Goal: Find specific page/section: Locate a particular part of the current website

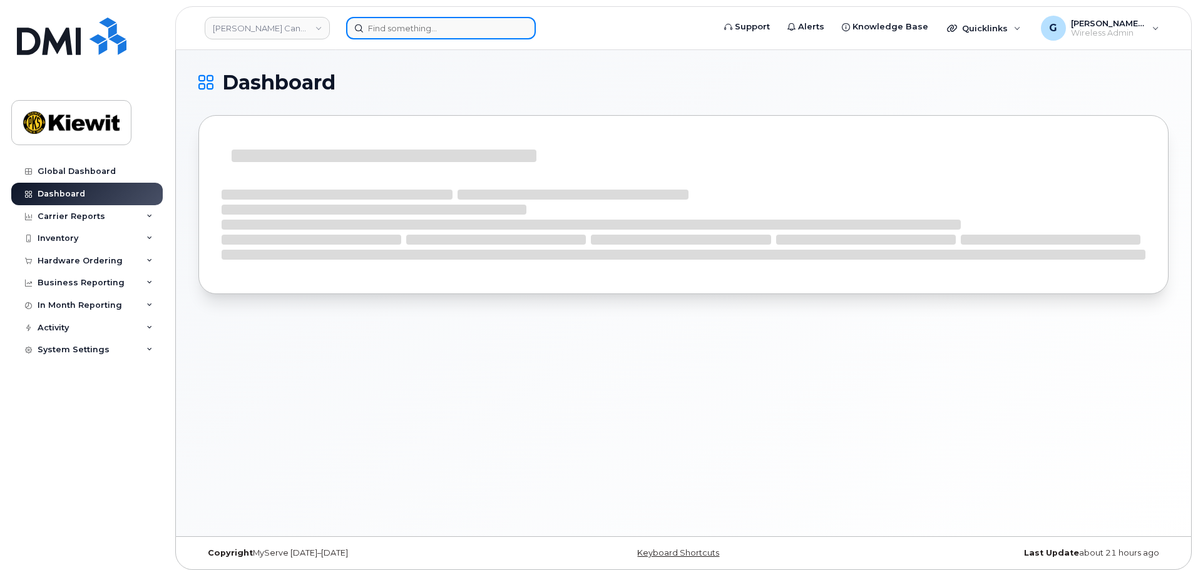
drag, startPoint x: 0, startPoint y: 0, endPoint x: 408, endPoint y: 24, distance: 408.3
click at [408, 24] on input at bounding box center [441, 28] width 190 height 23
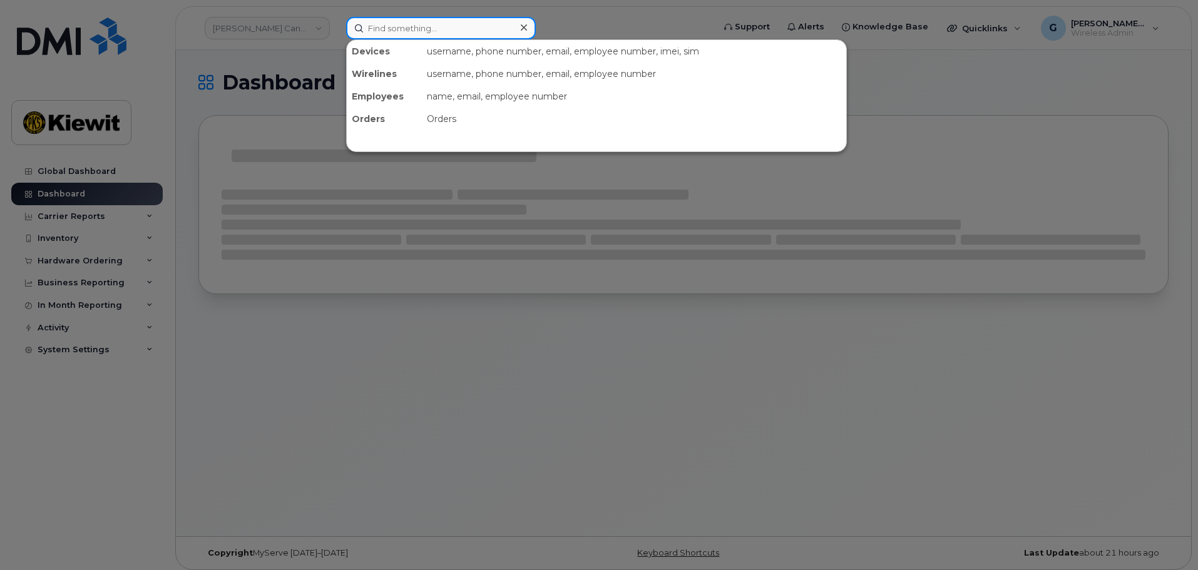
paste input "498553"
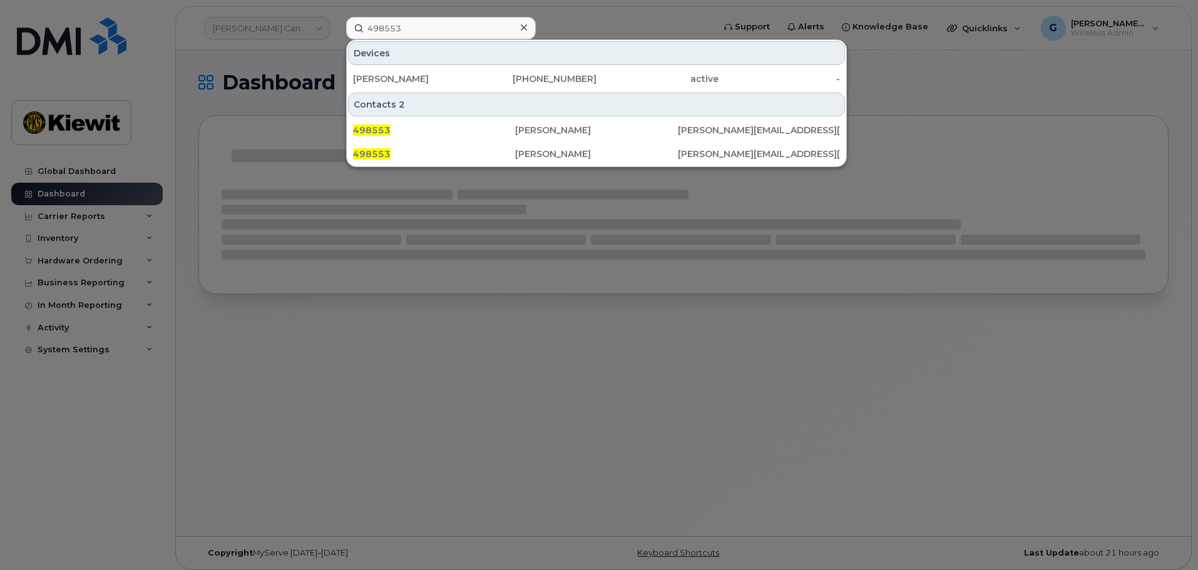
click at [527, 378] on div at bounding box center [599, 285] width 1198 height 570
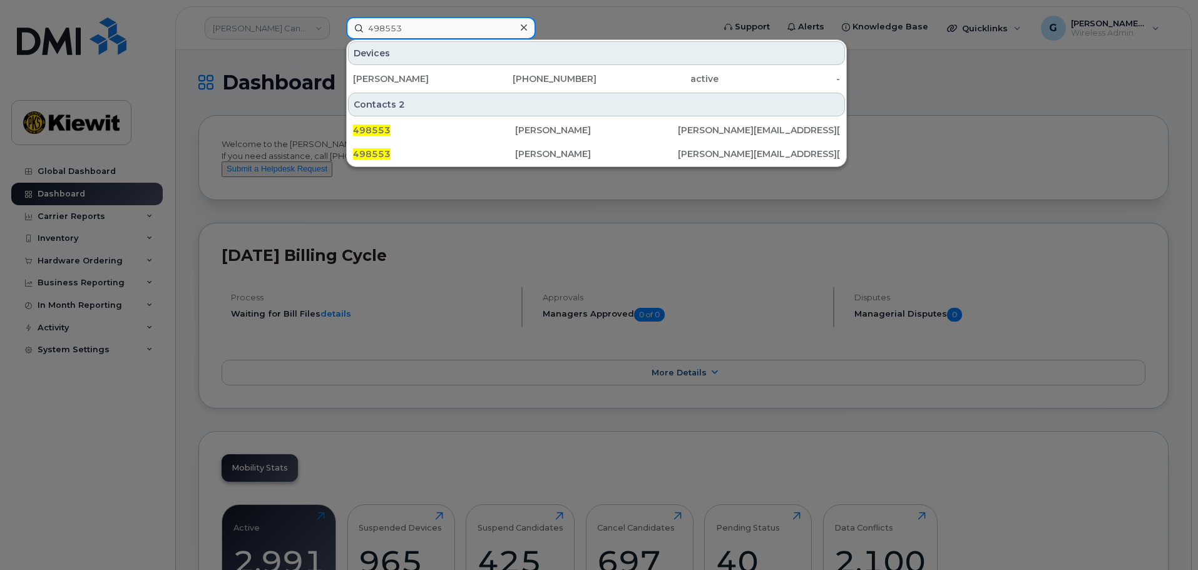
drag, startPoint x: 415, startPoint y: 33, endPoint x: 276, endPoint y: 56, distance: 140.4
click at [336, 39] on div "498553 Devices ROBERT BURBANK 361-238-9412 active - Contacts 2 498553 Robert Bu…" at bounding box center [525, 28] width 379 height 23
paste input "514492"
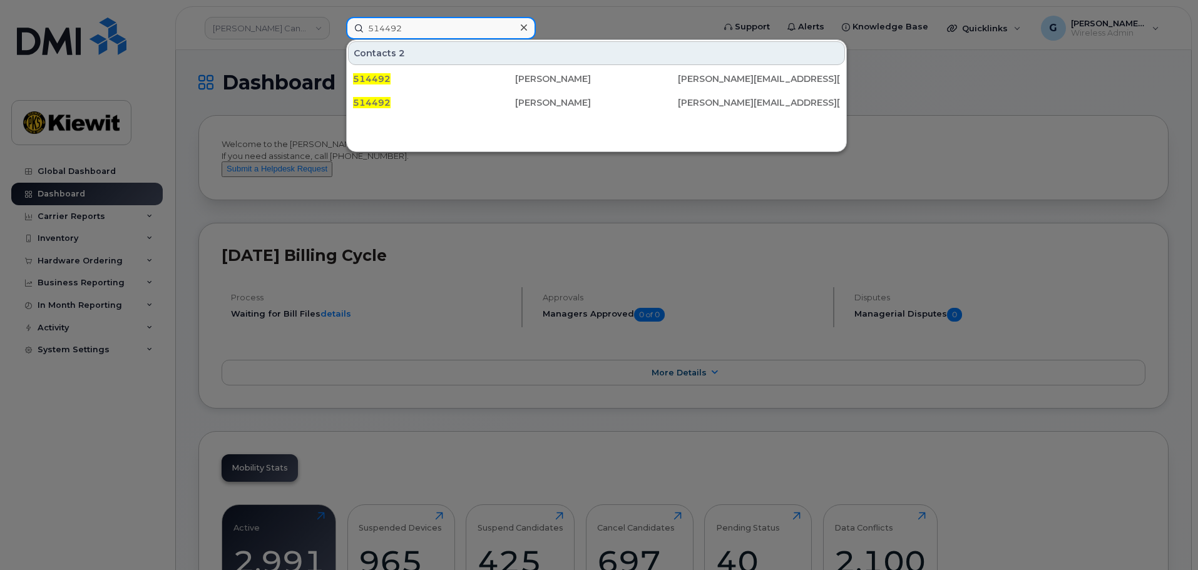
type input "514492"
click at [464, 182] on div at bounding box center [599, 285] width 1198 height 570
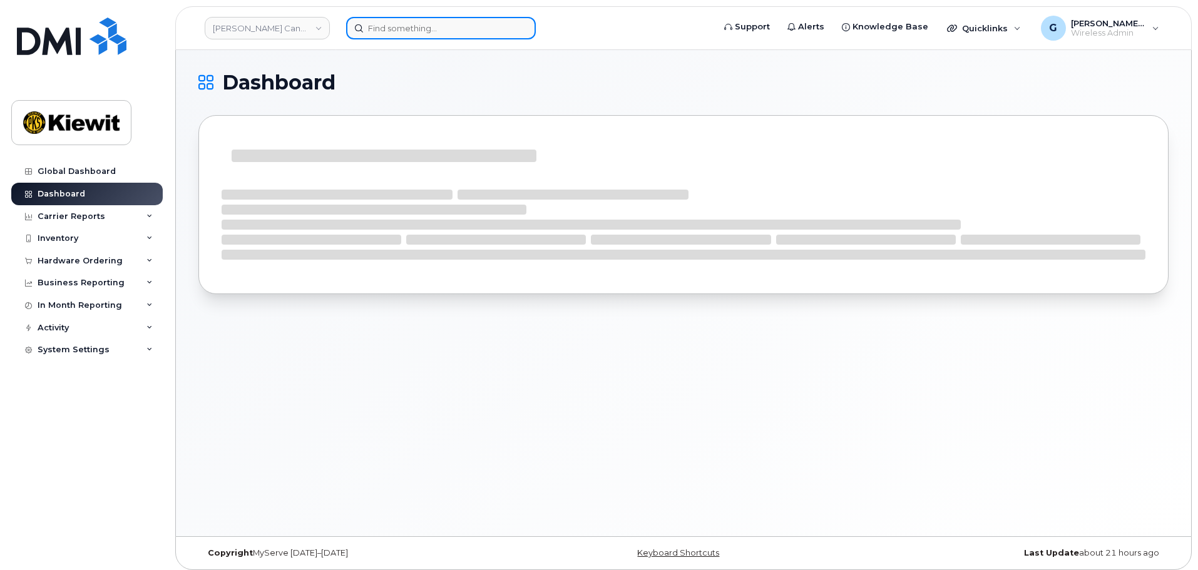
click at [388, 29] on input at bounding box center [441, 28] width 190 height 23
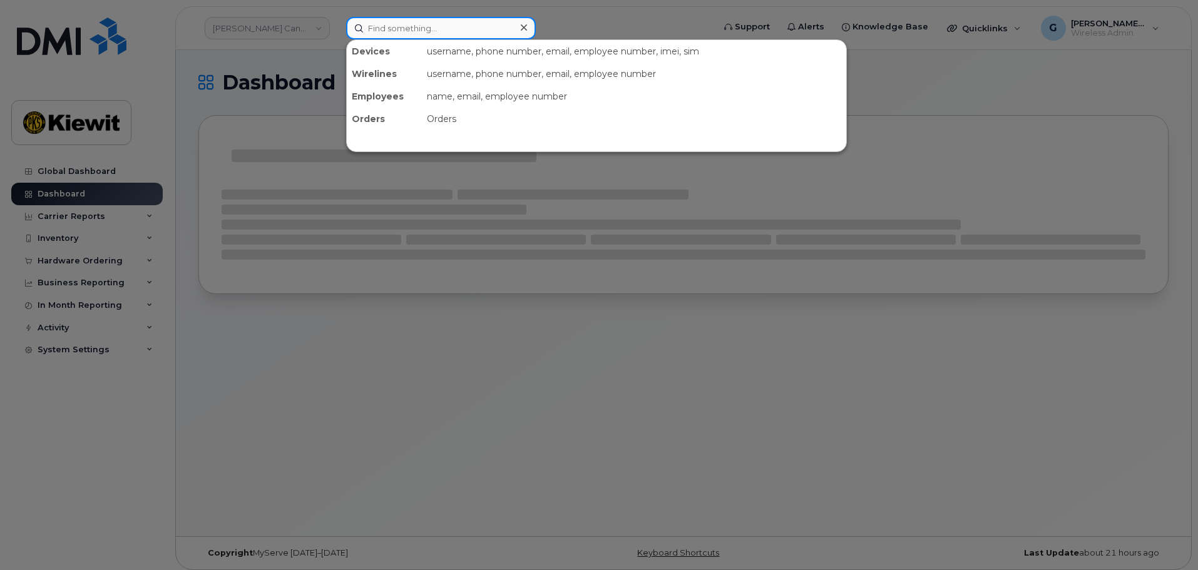
paste input "498553"
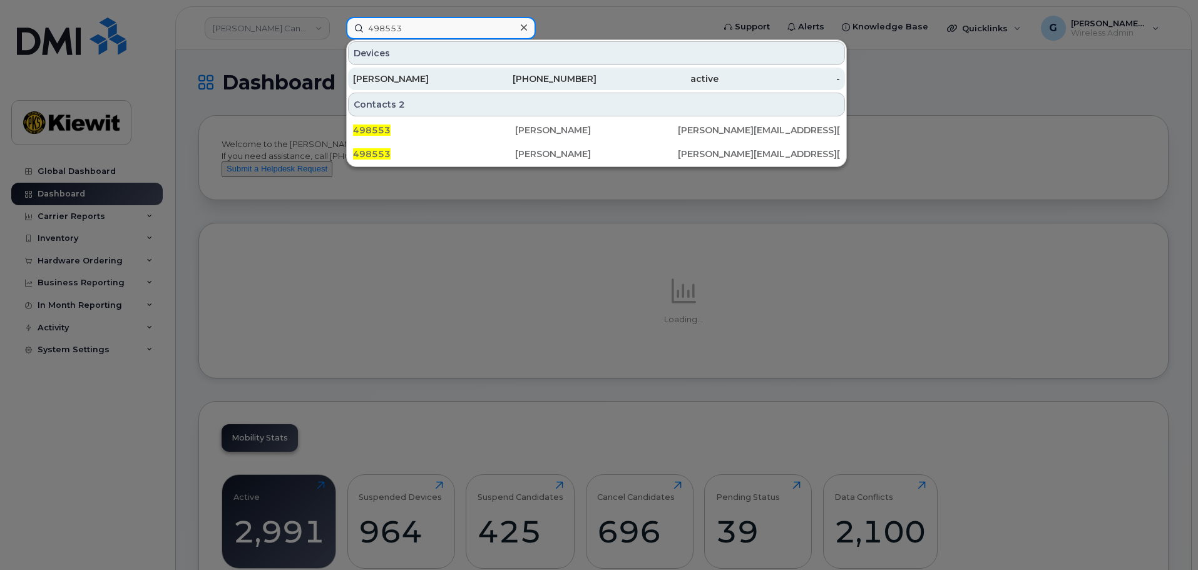
type input "498553"
click at [448, 80] on div "[PERSON_NAME]" at bounding box center [414, 79] width 122 height 13
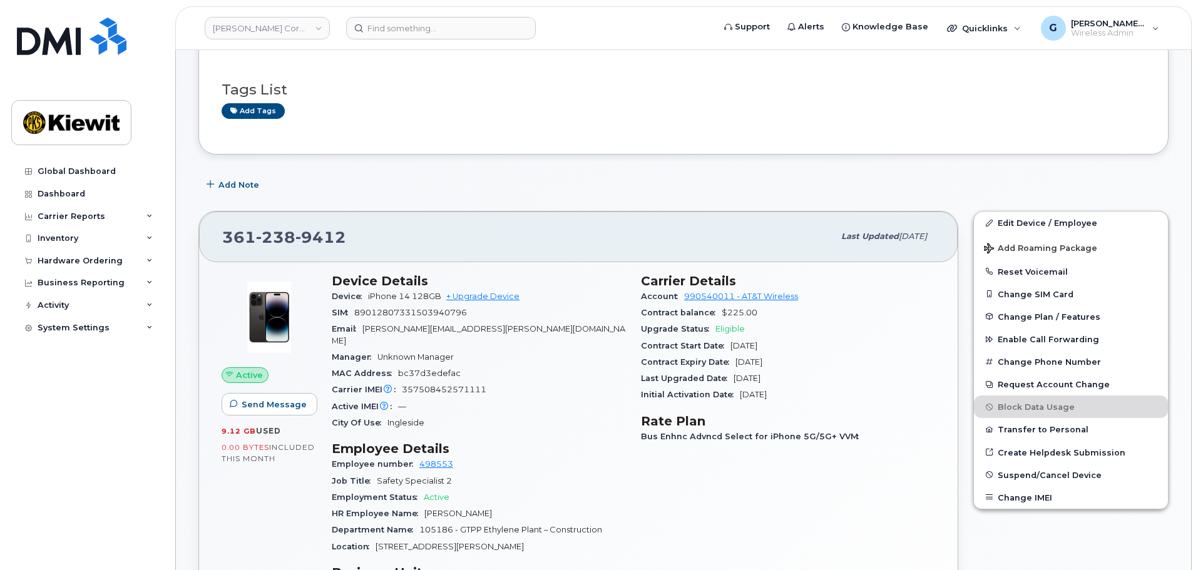
scroll to position [125, 0]
